Goal: Information Seeking & Learning: Learn about a topic

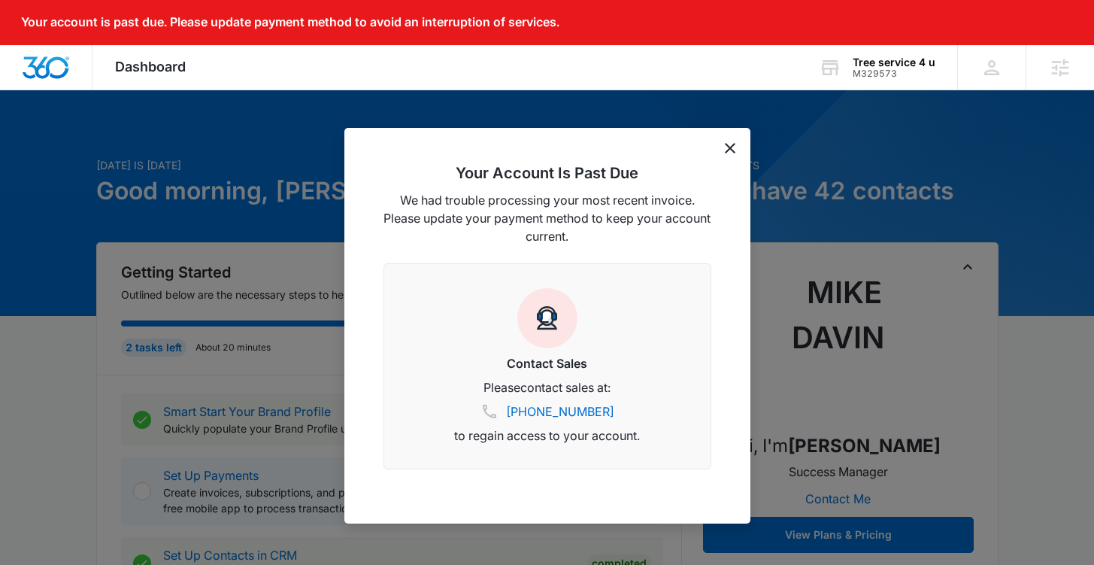
click at [721, 151] on div "Your Account Is Past Due We had trouble processing your most recent invoice. Pl…" at bounding box center [547, 326] width 406 height 396
click at [730, 150] on icon "dismiss this dialog" at bounding box center [730, 148] width 11 height 11
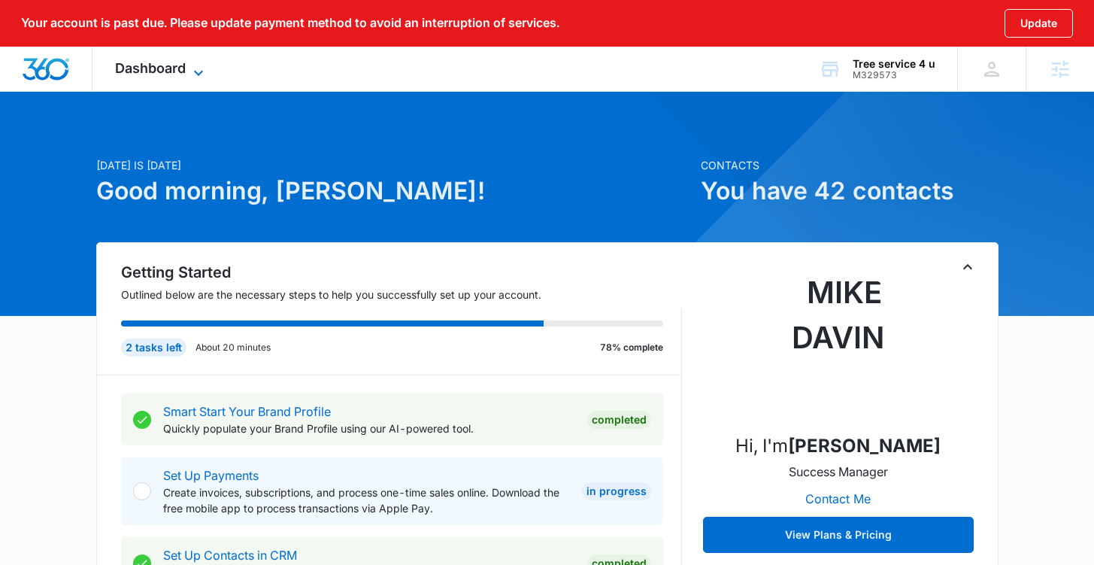
click at [135, 63] on span "Dashboard" at bounding box center [150, 68] width 71 height 16
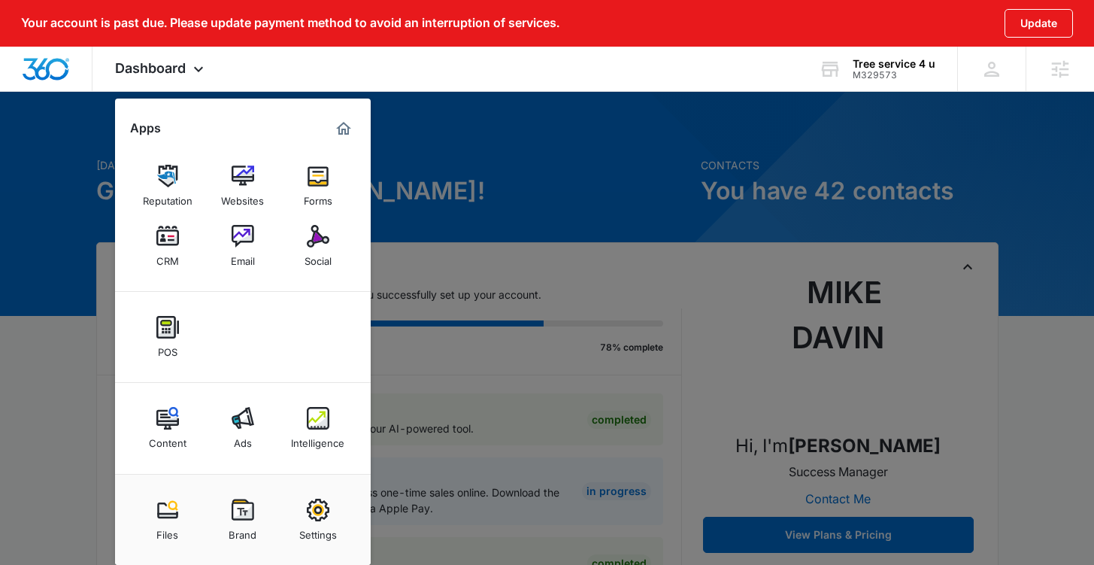
click at [262, 444] on link "Ads" at bounding box center [242, 427] width 57 height 57
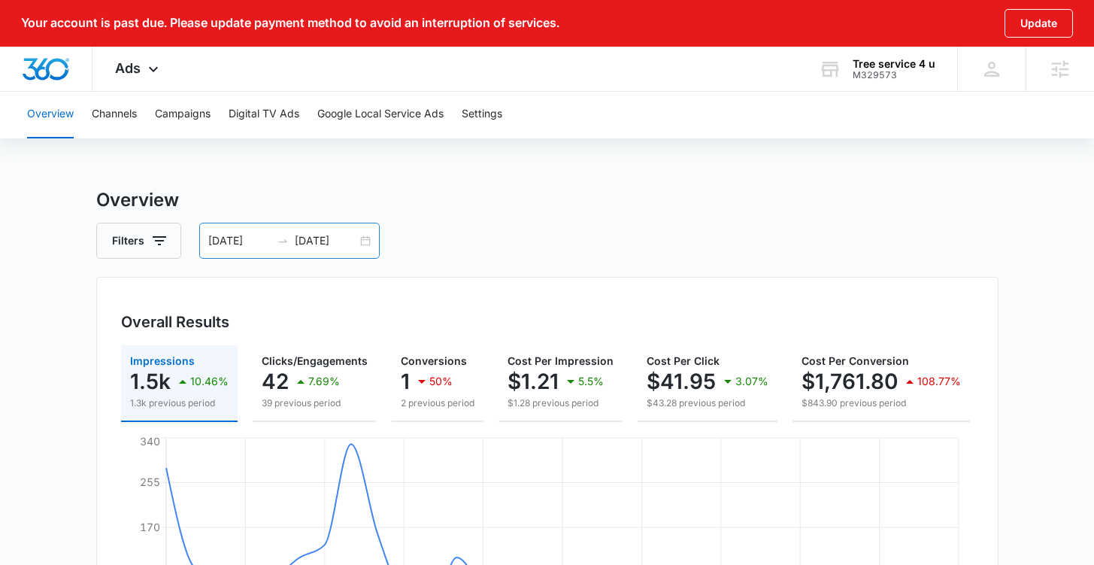
click at [320, 250] on div "08/04/2025 09/03/2025" at bounding box center [289, 241] width 180 height 36
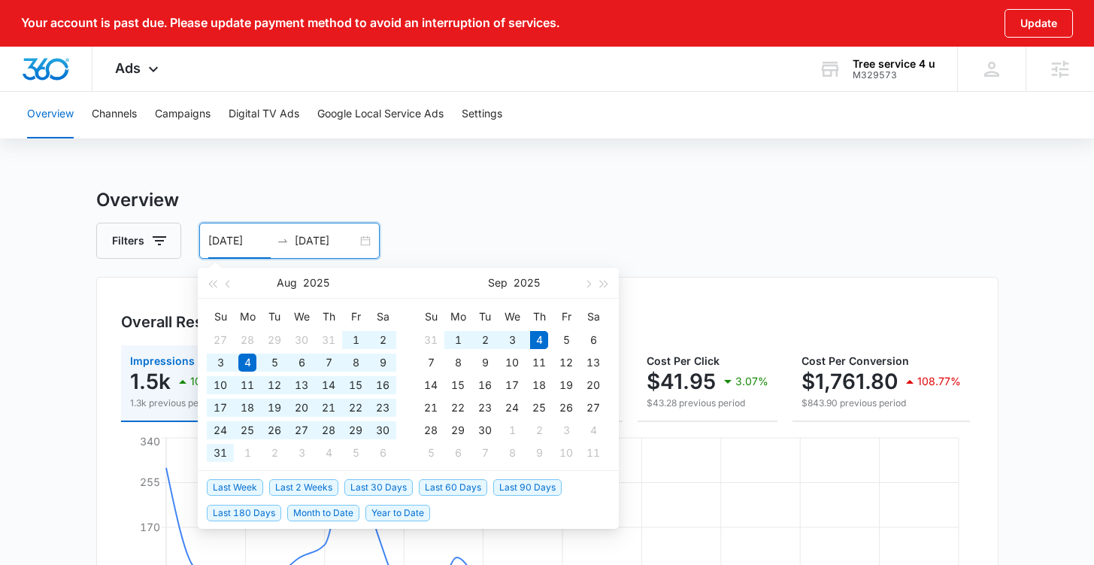
click at [262, 513] on span "Last 180 Days" at bounding box center [244, 513] width 74 height 17
type input "03/08/2025"
type input "09/04/2025"
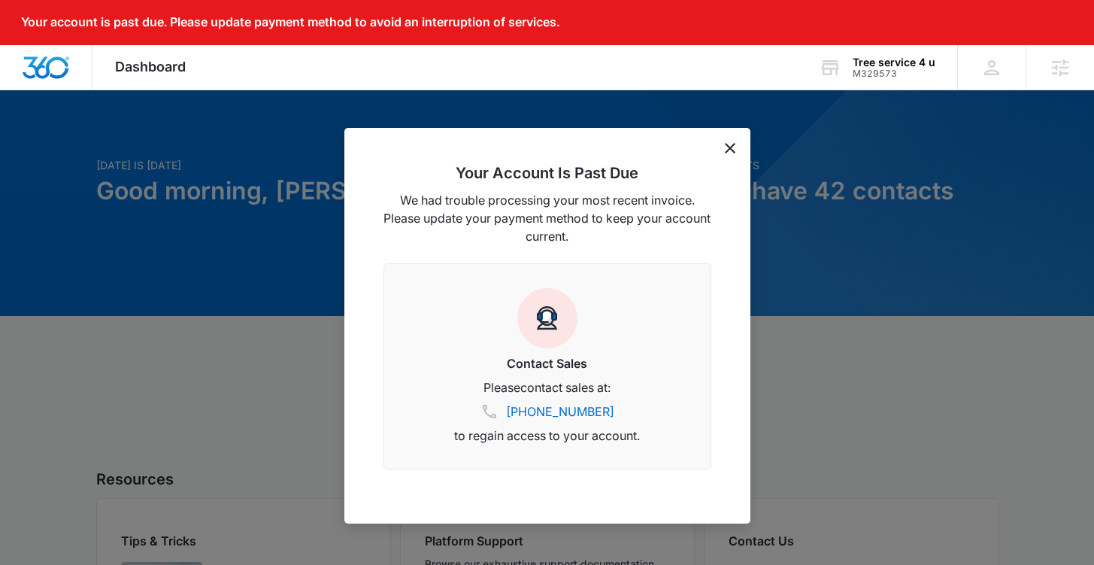
click at [732, 148] on icon "dismiss this dialog" at bounding box center [730, 148] width 11 height 11
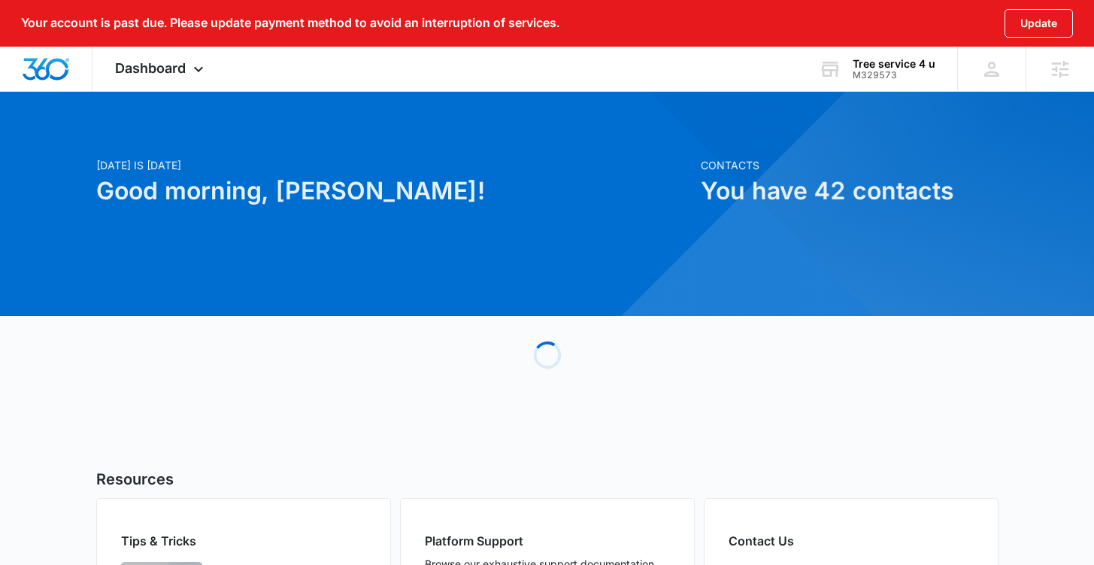
click at [730, 149] on div "[DATE] is [DATE] Good morning, [PERSON_NAME]! Contacts You have 42 contacts Loa…" at bounding box center [547, 427] width 1094 height 637
click at [890, 67] on div "Tree service 4 u" at bounding box center [894, 64] width 83 height 12
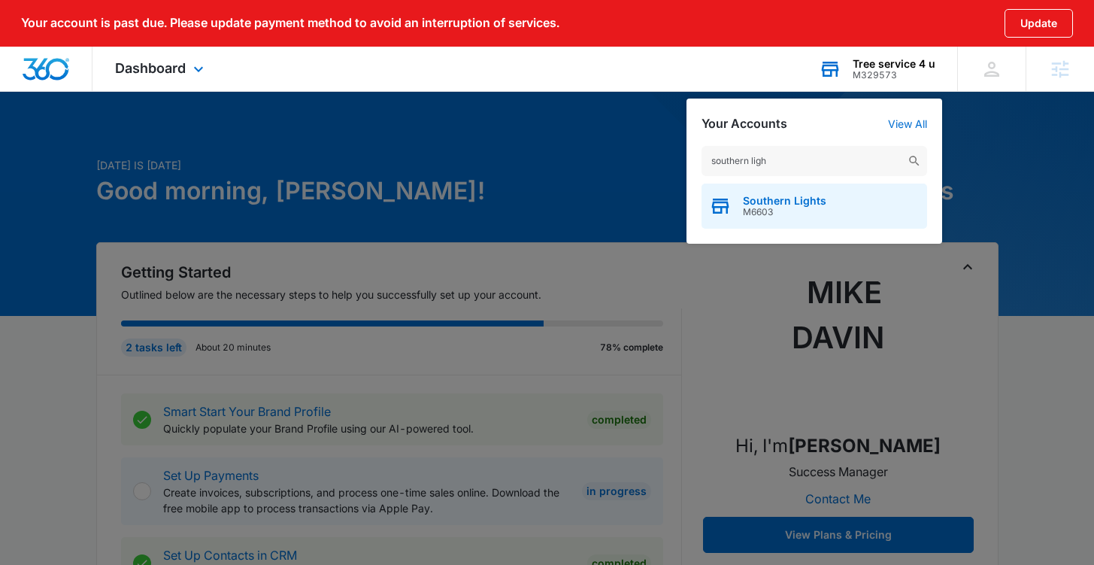
type input "southern ligh"
click at [830, 197] on div "Southern Lights M6603" at bounding box center [815, 206] width 226 height 45
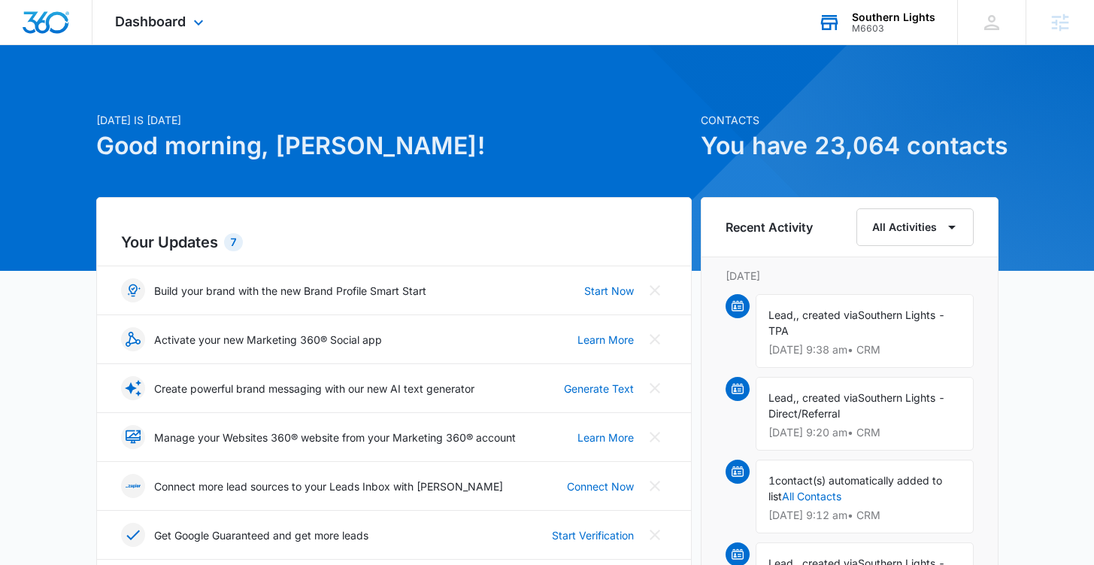
click at [895, 29] on div "M6603" at bounding box center [893, 28] width 83 height 11
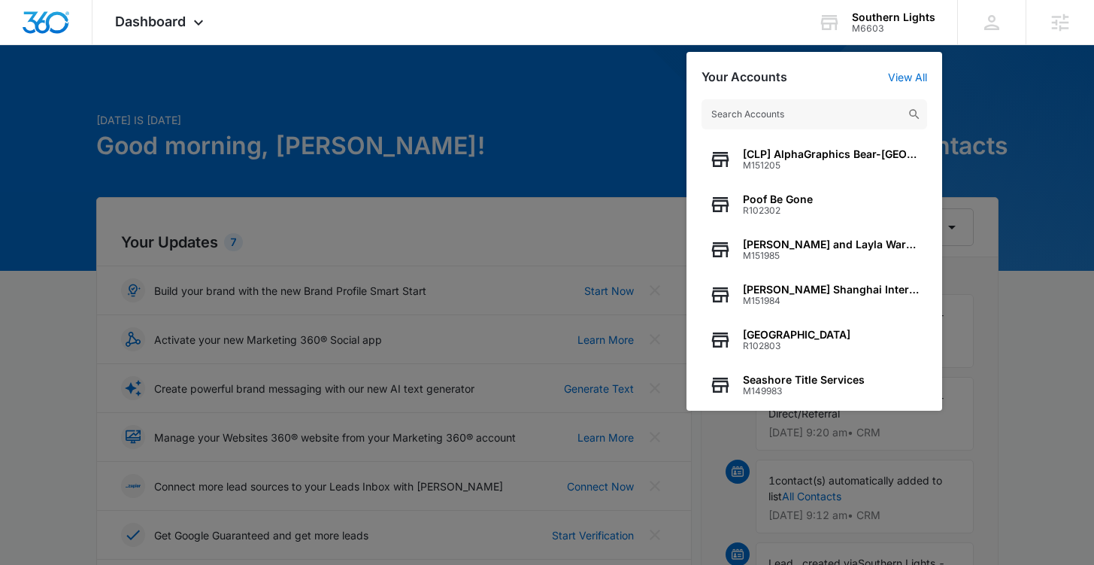
click at [413, 111] on div at bounding box center [547, 282] width 1094 height 565
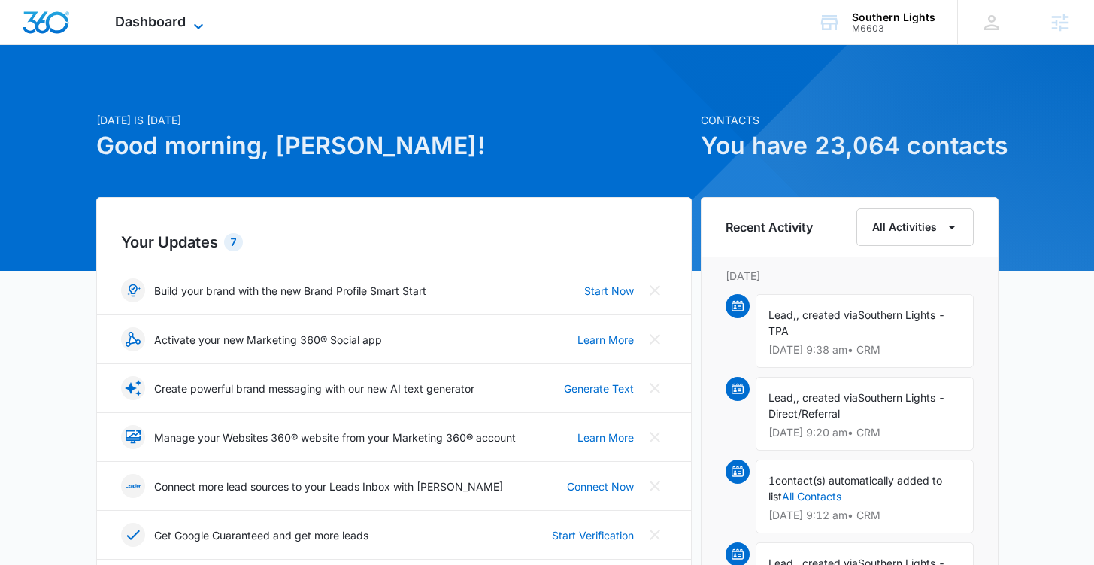
click at [147, 25] on span "Dashboard" at bounding box center [150, 22] width 71 height 16
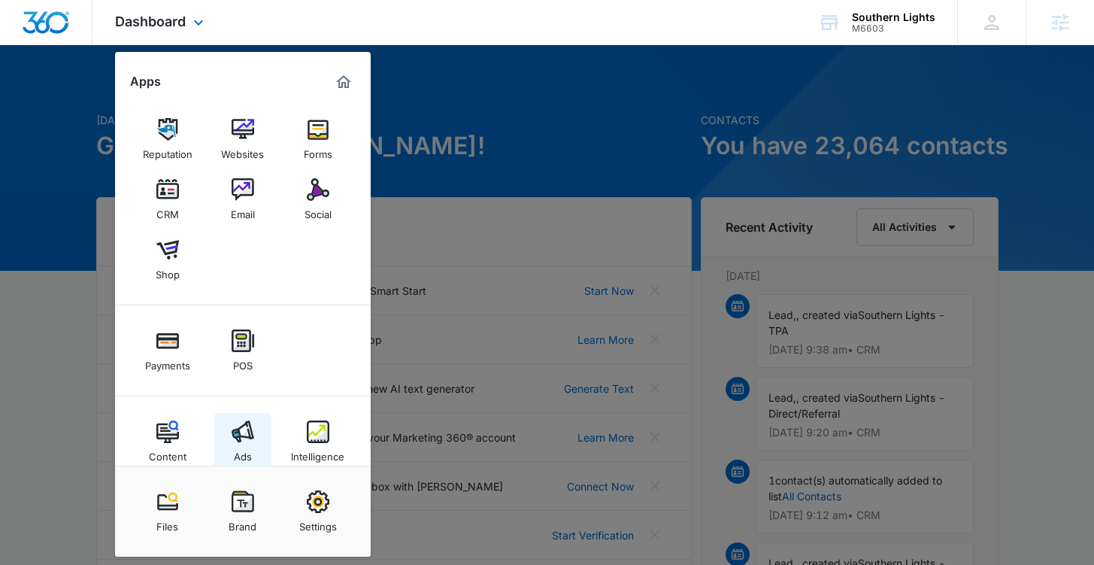
click at [232, 450] on link "Ads" at bounding box center [242, 441] width 57 height 57
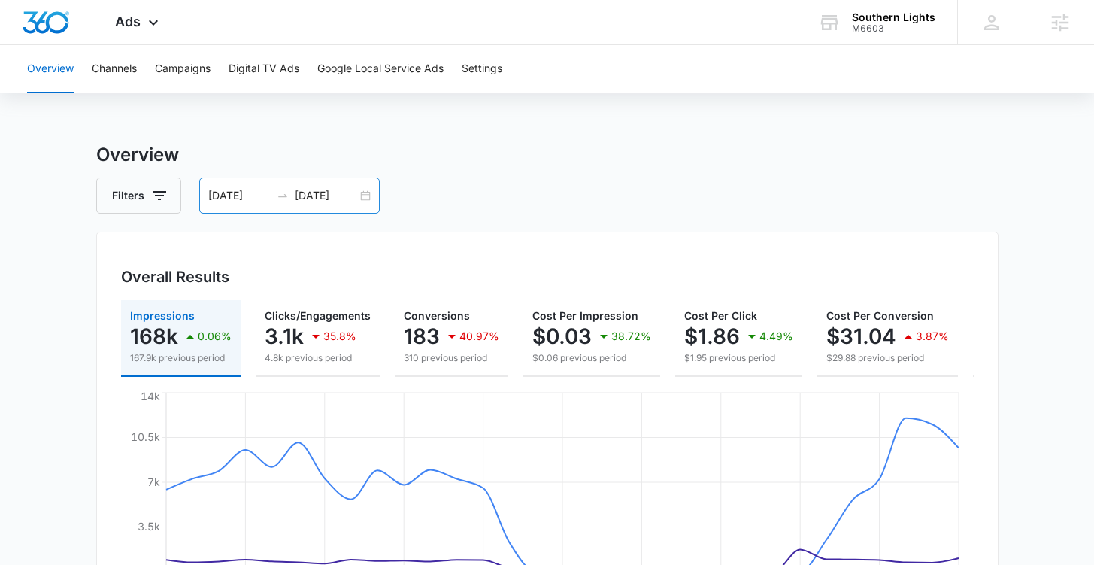
click at [284, 201] on icon "swap-right" at bounding box center [283, 196] width 12 height 12
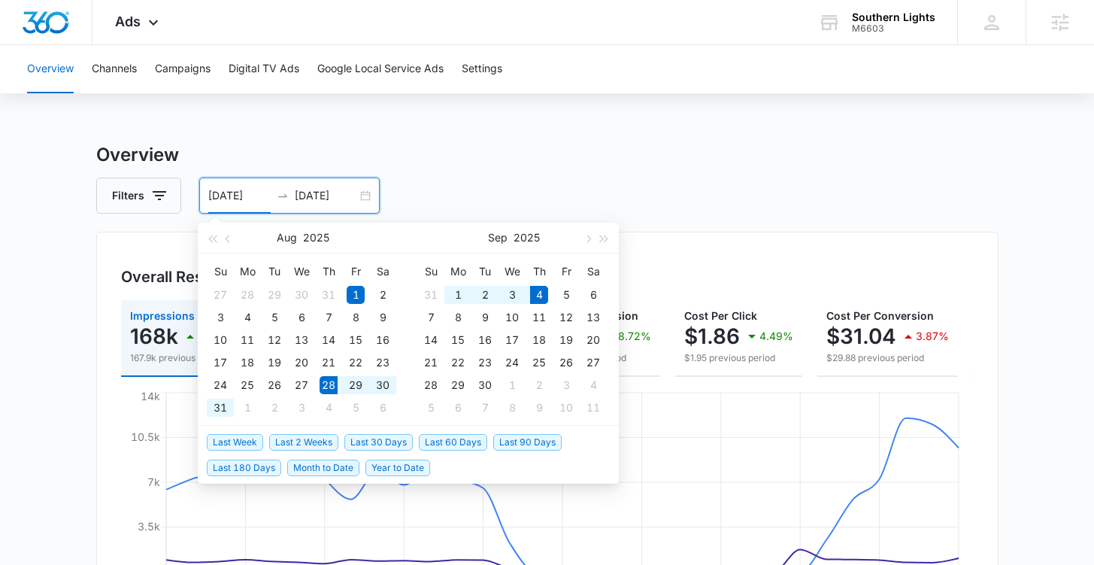
type input "08/01/2025"
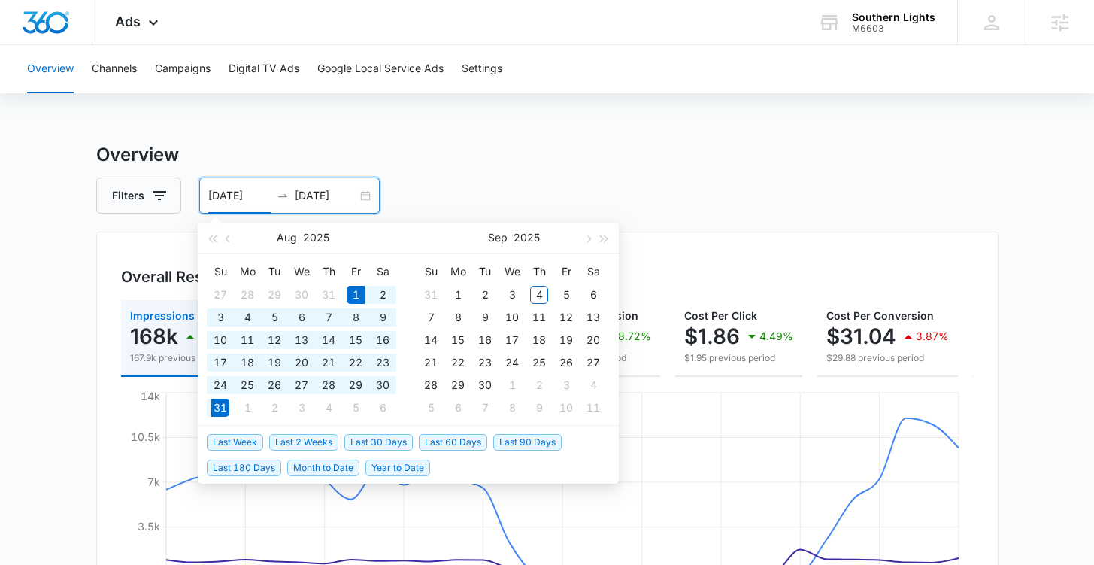
click at [523, 167] on h3 "Overview" at bounding box center [547, 154] width 902 height 27
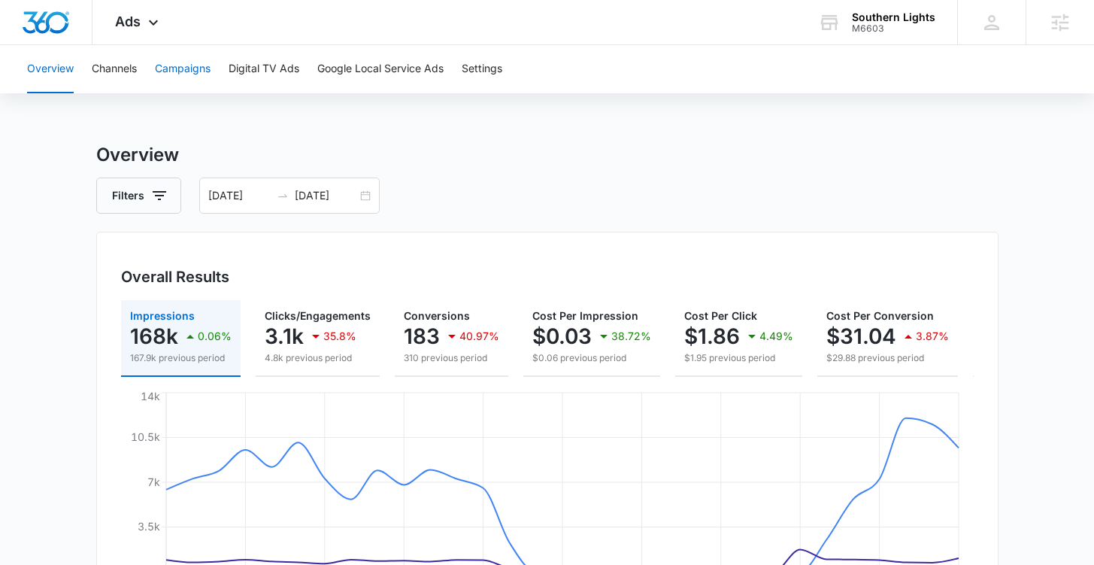
click at [174, 81] on button "Campaigns" at bounding box center [183, 69] width 56 height 48
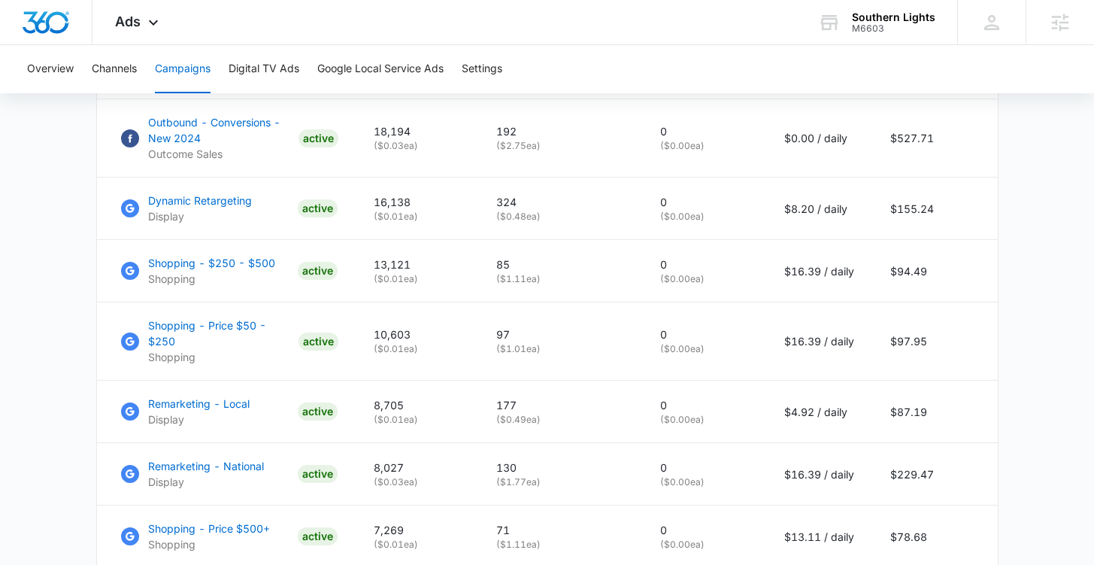
scroll to position [1078, 0]
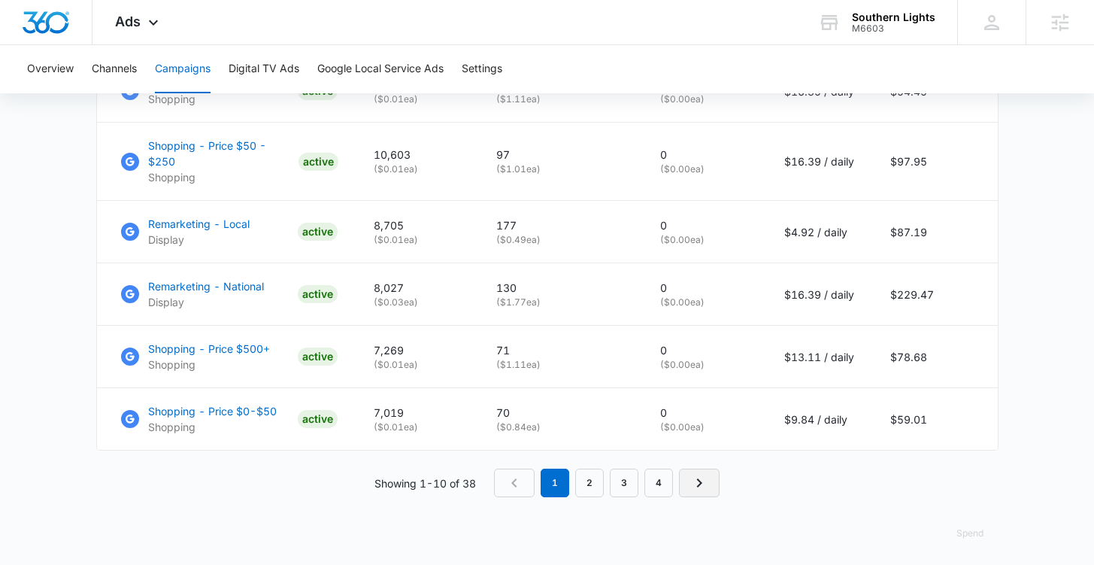
click at [691, 482] on icon "Next Page" at bounding box center [699, 483] width 18 height 18
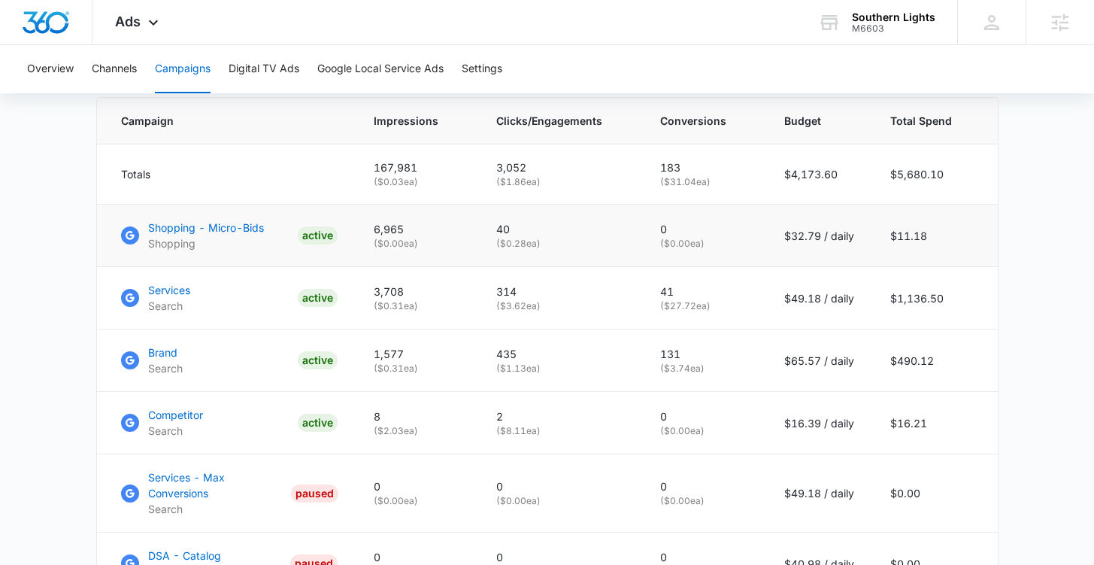
scroll to position [1047, 0]
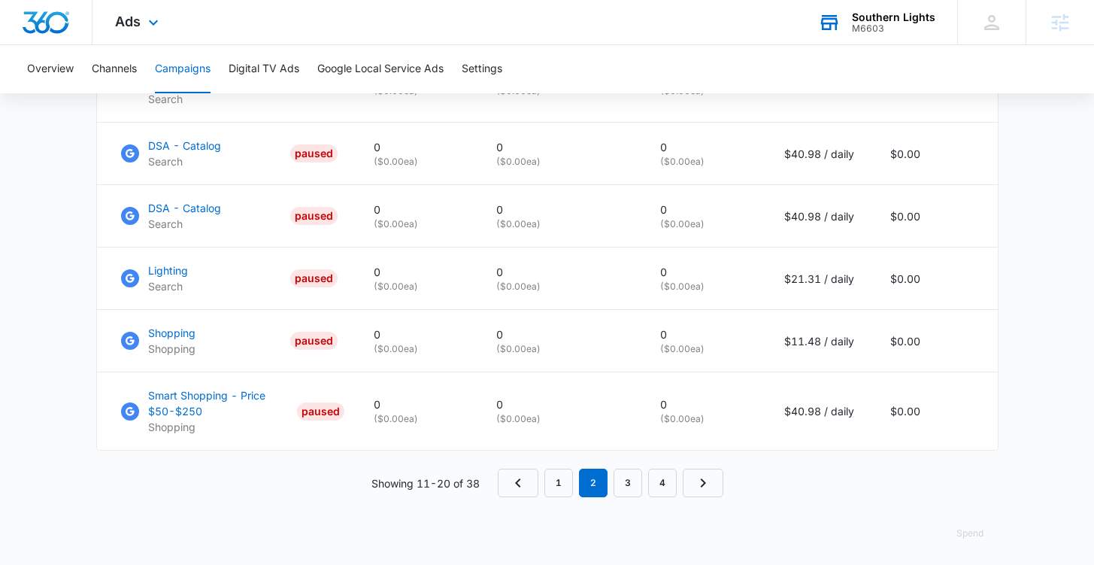
click at [905, 29] on div "M6603" at bounding box center [893, 28] width 83 height 11
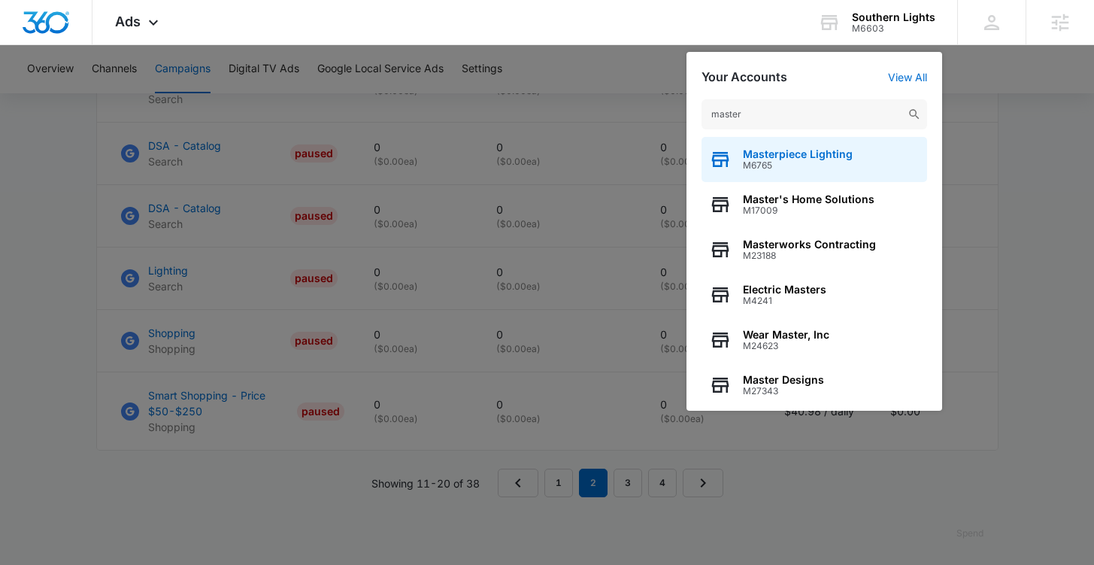
type input "master"
click at [766, 160] on span "M6765" at bounding box center [798, 165] width 110 height 11
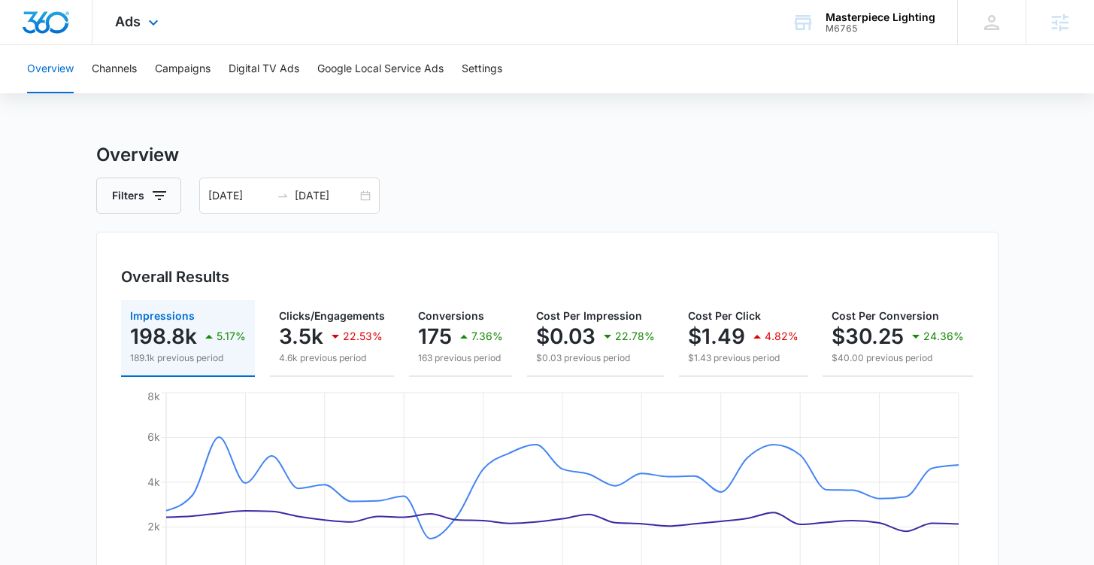
click at [155, 35] on div "Ads Apps Reputation Websites Forms CRM Email Social Shop Payments POS Content A…" at bounding box center [139, 22] width 93 height 44
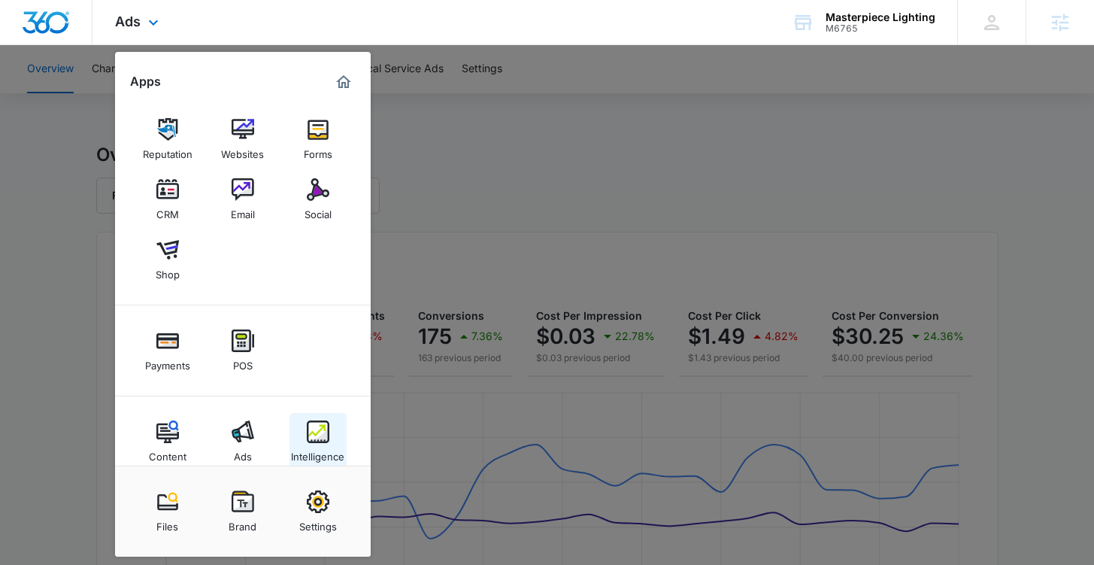
click at [320, 463] on link "Intelligence" at bounding box center [318, 441] width 57 height 57
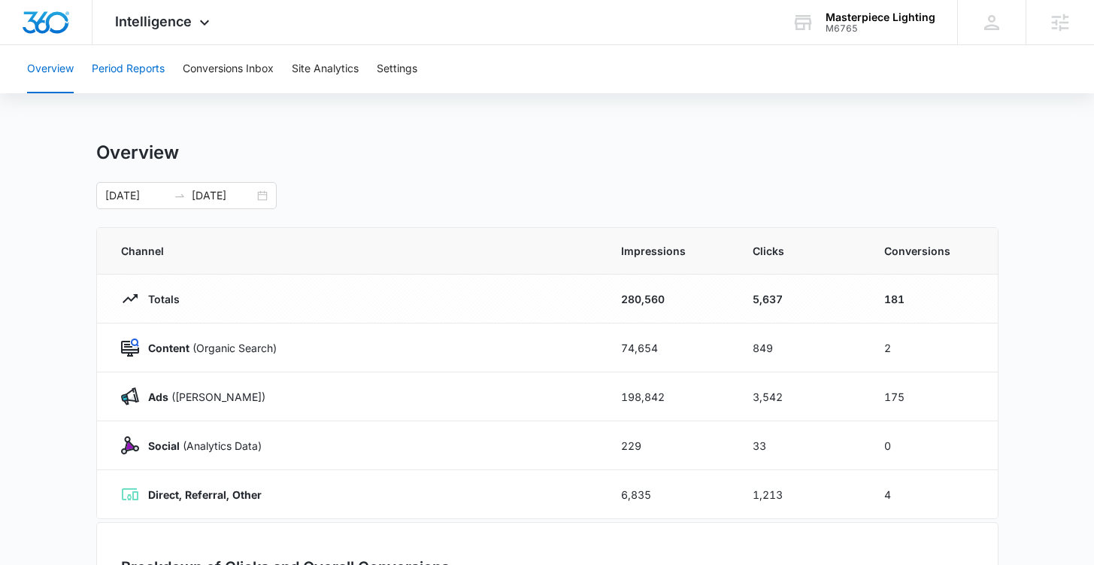
click at [138, 80] on button "Period Reports" at bounding box center [128, 69] width 73 height 48
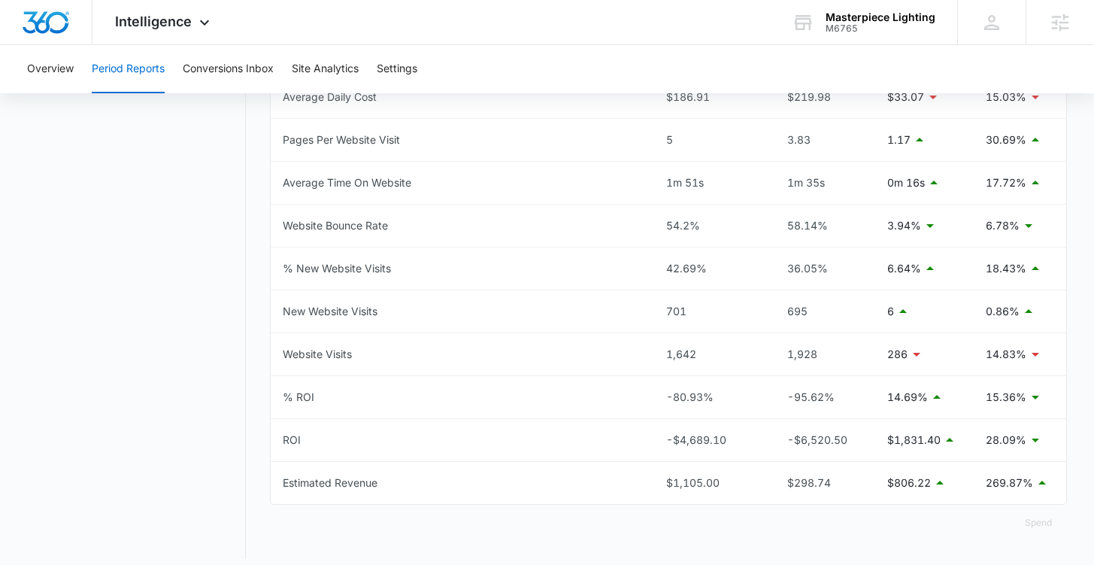
scroll to position [757, 0]
